Goal: Submit feedback/report problem

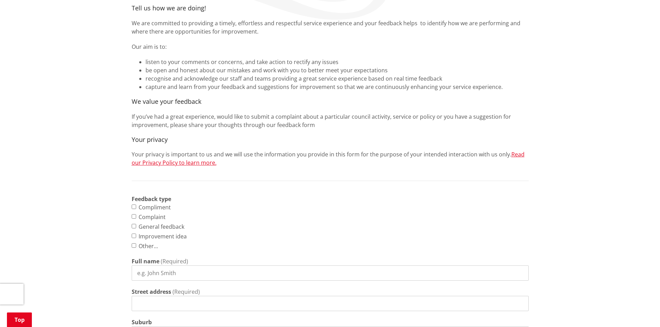
scroll to position [139, 0]
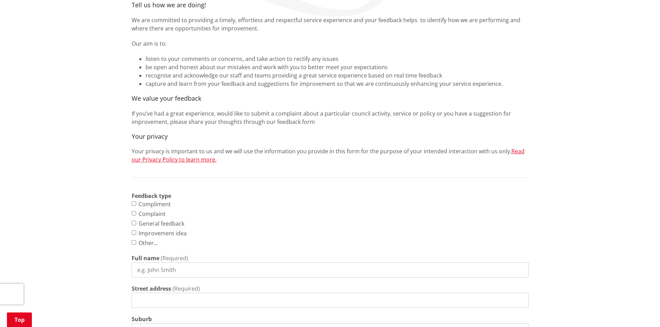
click at [133, 244] on input "Other... This choice will expand a text box" at bounding box center [134, 242] width 5 height 5
checkbox input "true"
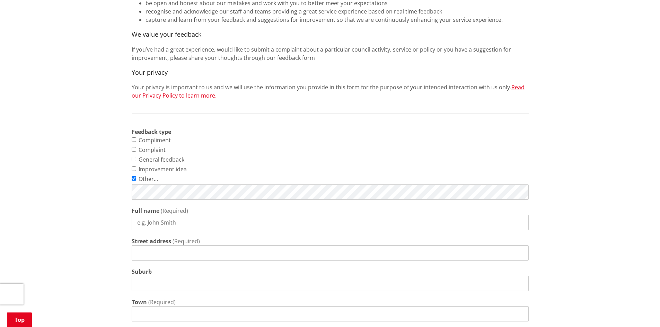
scroll to position [208, 0]
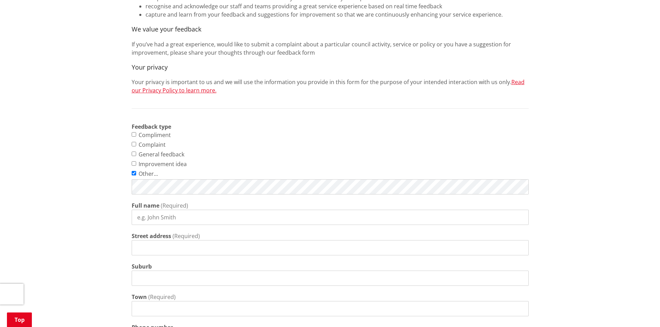
click at [144, 220] on input "Full name" at bounding box center [330, 217] width 397 height 15
type input "Eve Smith"
type input "5 old taupiri road"
type input "Ngaruawahia"
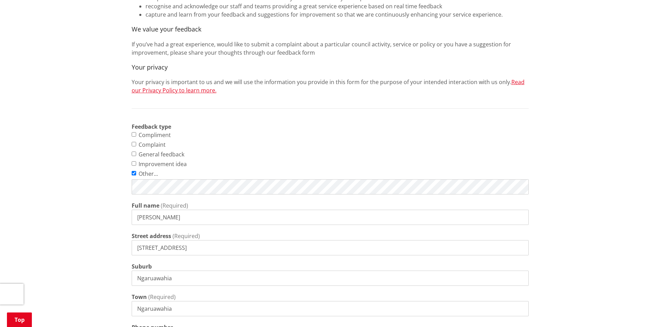
type input "0276451215"
type input "smithplumbingltd@gmail.com"
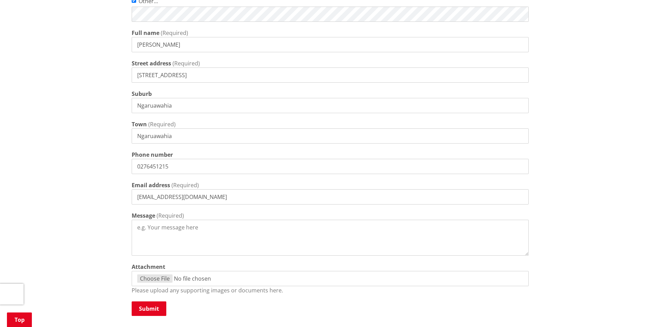
scroll to position [381, 0]
click at [144, 228] on textarea "Message" at bounding box center [330, 238] width 397 height 36
type textarea "Can you please confirm whether Old Taupiri Road is an Arterial Route or not."
click at [147, 307] on button "Submit" at bounding box center [149, 308] width 35 height 15
